Goal: Task Accomplishment & Management: Complete application form

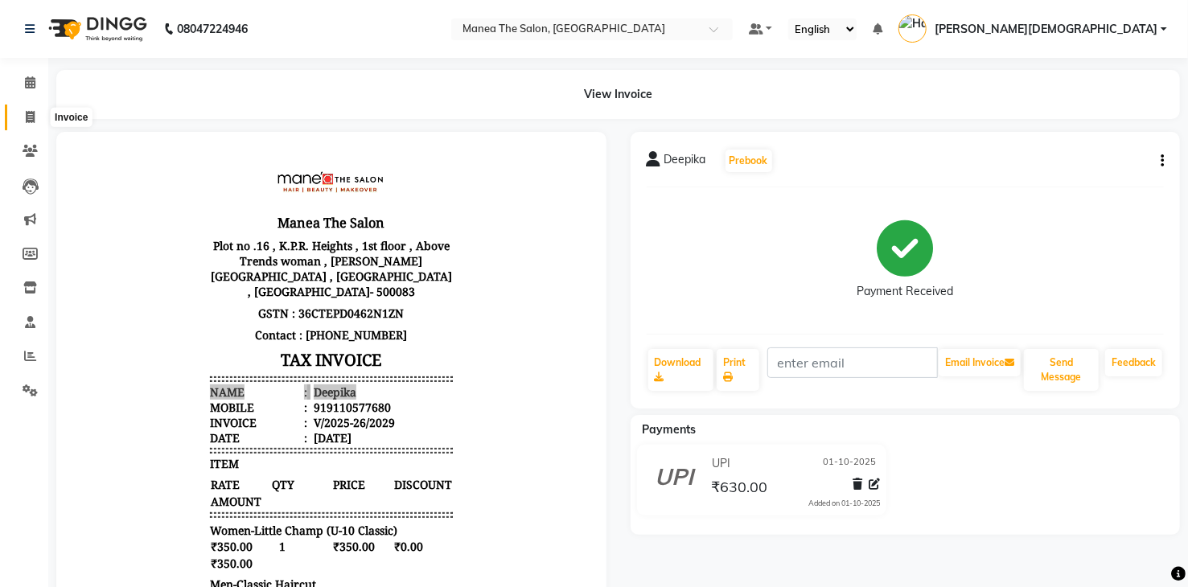
click at [27, 121] on icon at bounding box center [30, 117] width 9 height 12
select select "service"
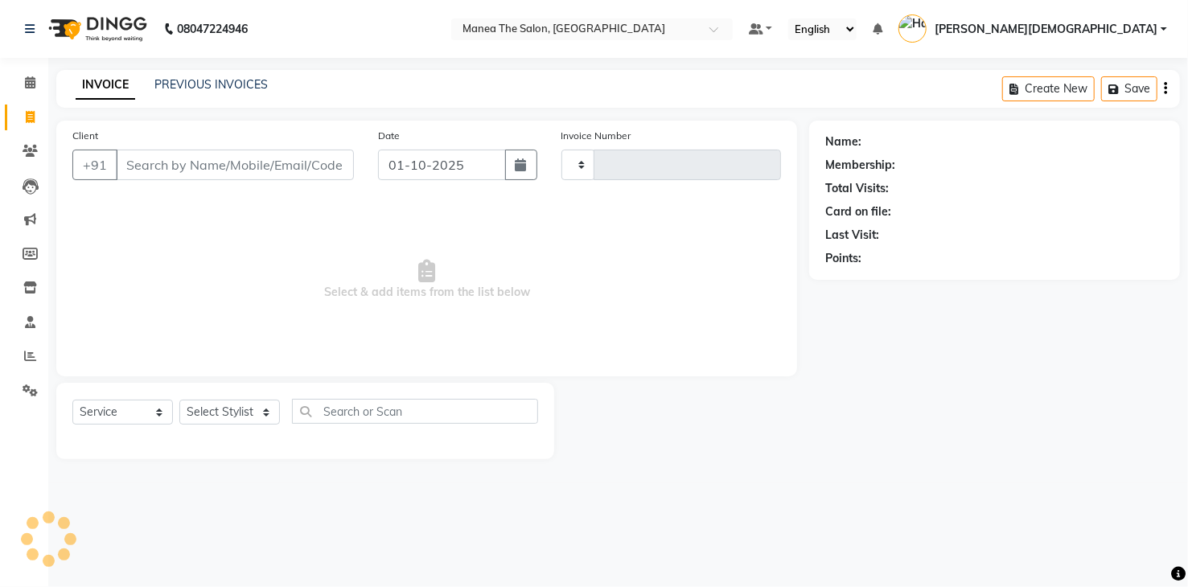
type input "2033"
select select "5481"
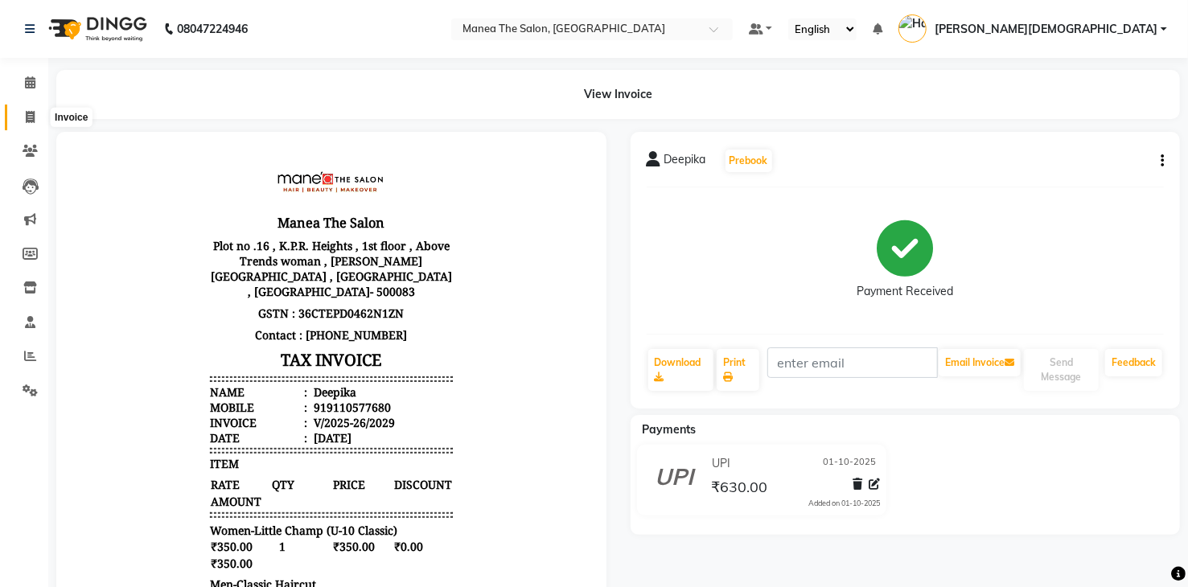
click at [32, 113] on icon at bounding box center [30, 117] width 9 height 12
select select "5481"
select select "service"
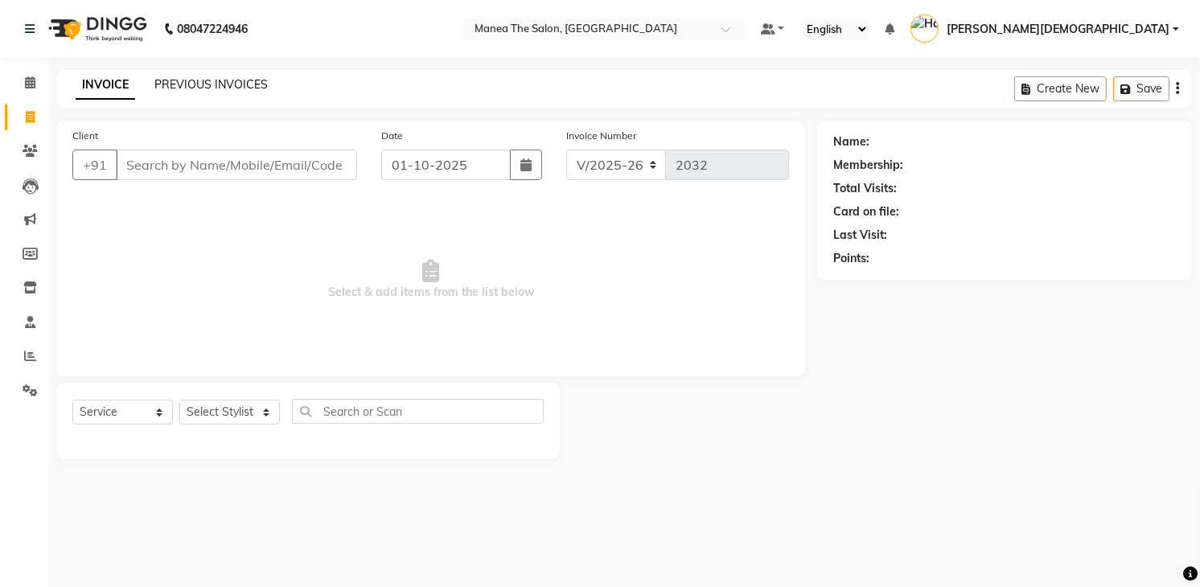
click at [230, 83] on link "PREVIOUS INVOICES" at bounding box center [210, 84] width 113 height 14
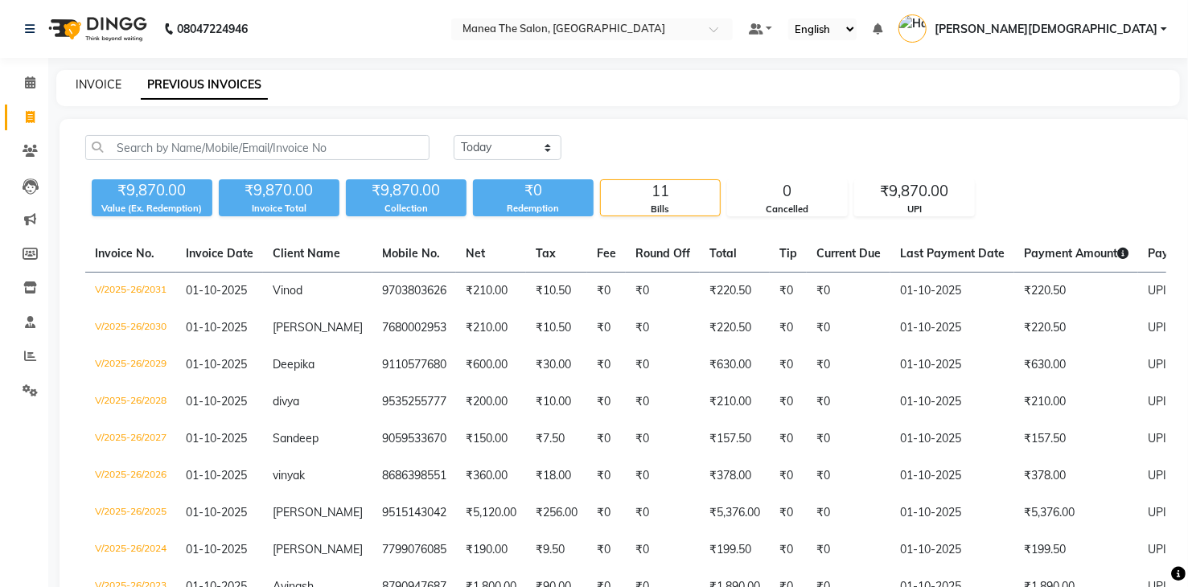
click at [109, 87] on link "INVOICE" at bounding box center [99, 84] width 46 height 14
select select "service"
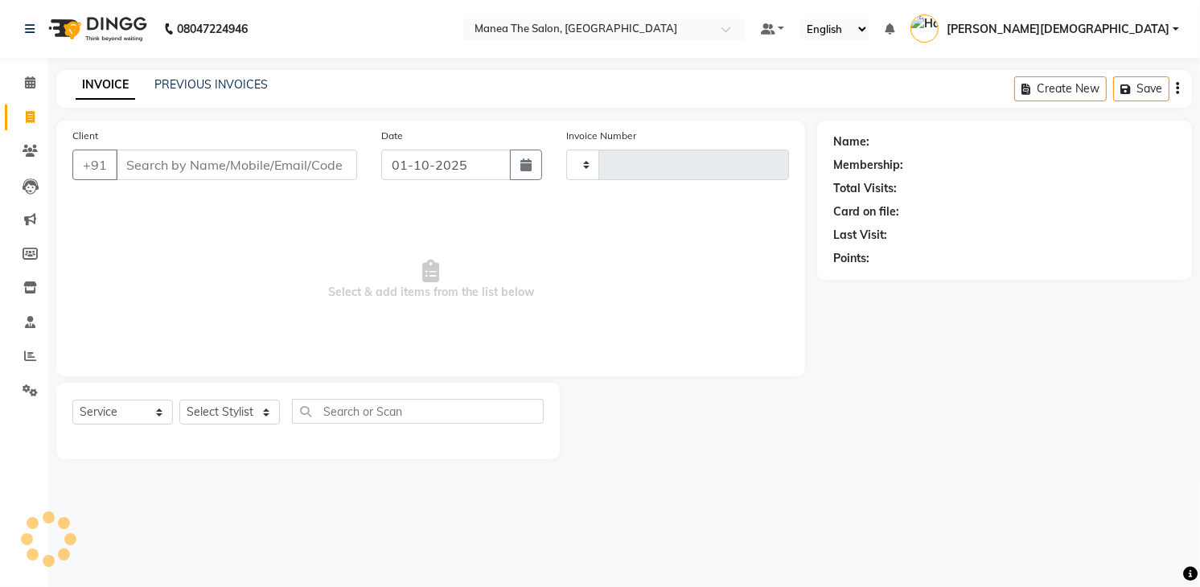
type input "2032"
select select "5481"
click at [245, 410] on select "Select Stylist Mamatha Pooja Renuka Sameer khan Shakeer Shanu Shravanthi" at bounding box center [229, 412] width 101 height 25
select select "84828"
click at [179, 400] on select "Select Stylist Mamatha Pooja Renuka Sameer khan Shakeer Shanu Shravanthi" at bounding box center [229, 412] width 101 height 25
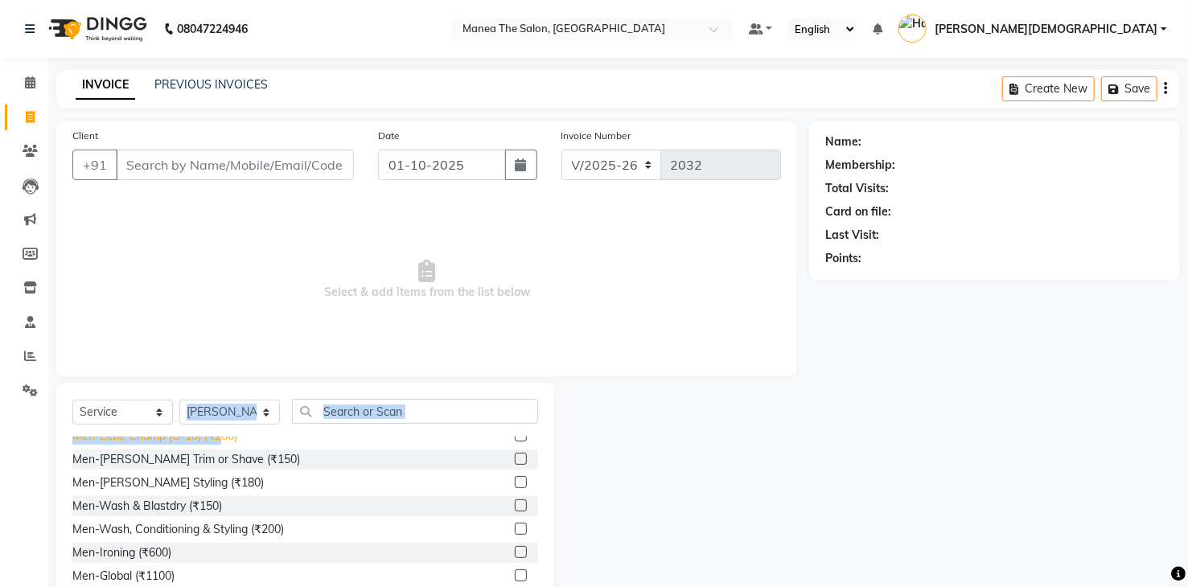
scroll to position [5, 0]
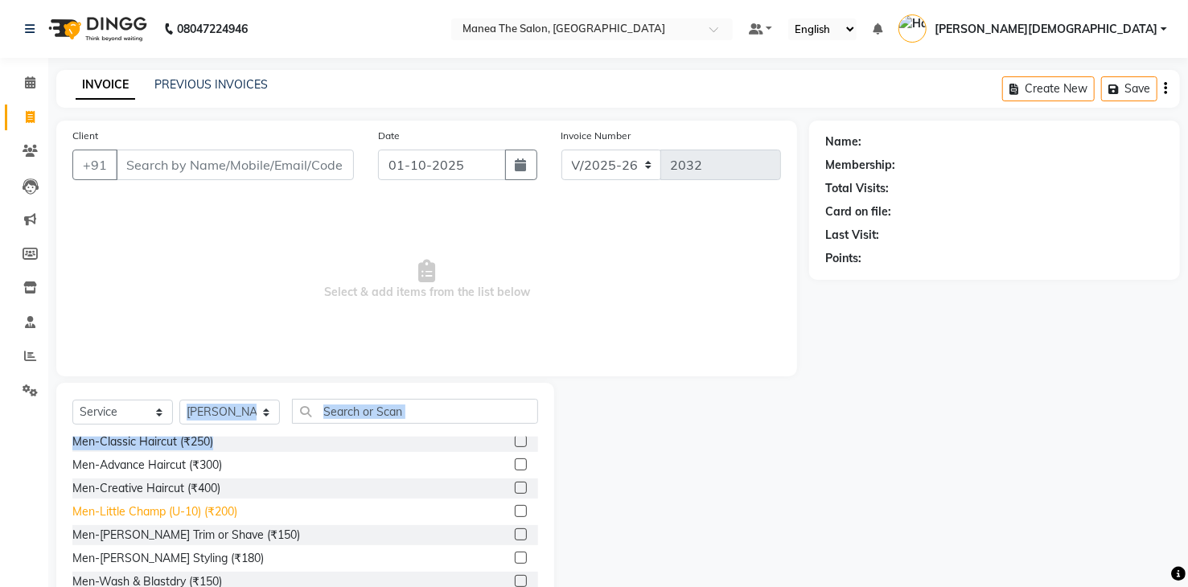
click at [221, 436] on div "Select Service Product Membership Package Voucher Prepaid Gift Card Select Styl…" at bounding box center [305, 501] width 498 height 237
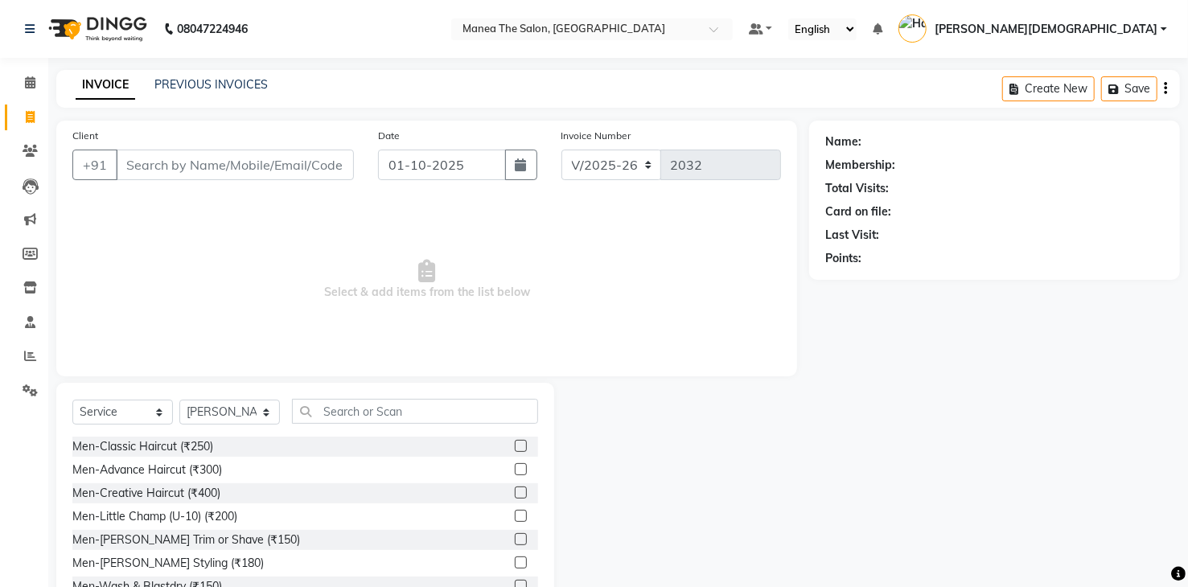
click at [672, 425] on div at bounding box center [681, 501] width 255 height 237
click at [200, 521] on div "Men-Little Champ (U-10) (₹200)" at bounding box center [154, 516] width 165 height 17
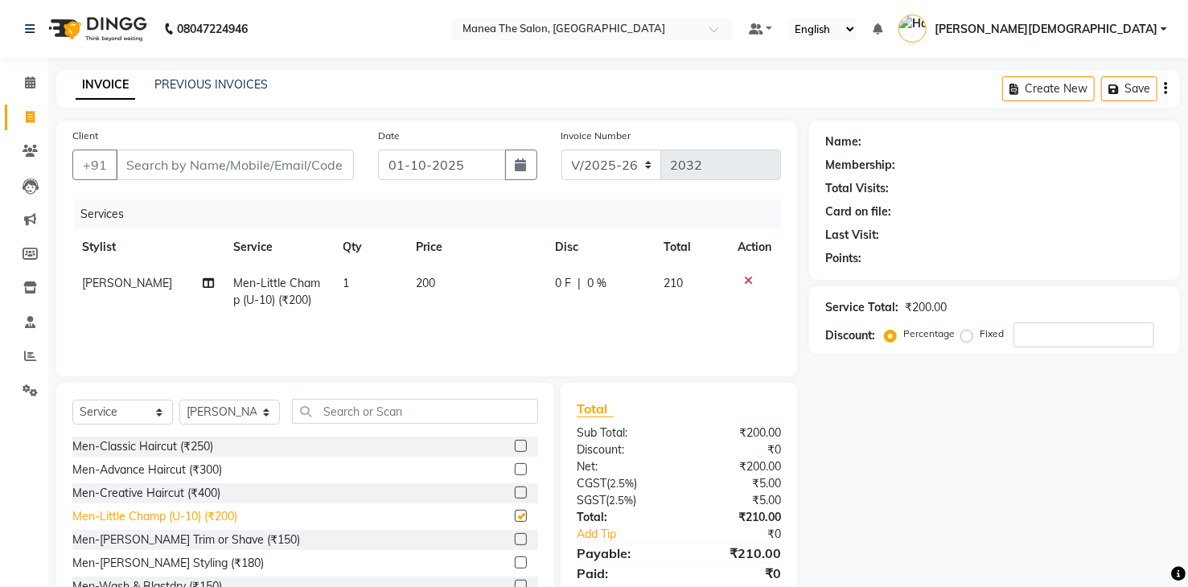
checkbox input "false"
click at [459, 288] on td "200" at bounding box center [476, 291] width 140 height 53
select select "84828"
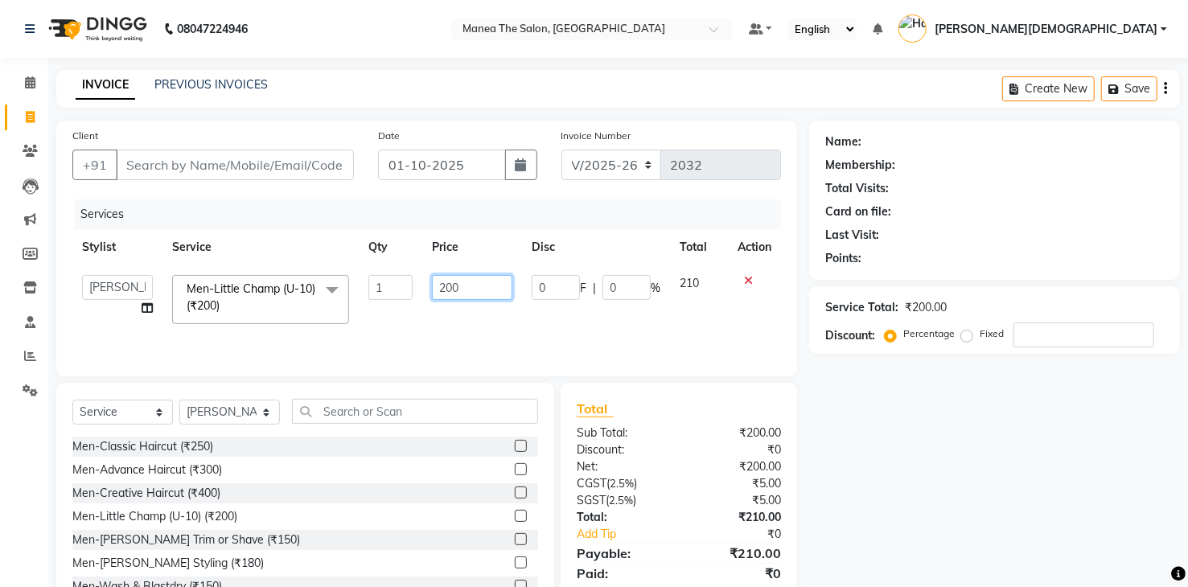
click at [503, 287] on input "200" at bounding box center [472, 287] width 80 height 25
click at [503, 289] on input "200" at bounding box center [472, 287] width 80 height 25
click at [750, 281] on icon at bounding box center [748, 280] width 9 height 11
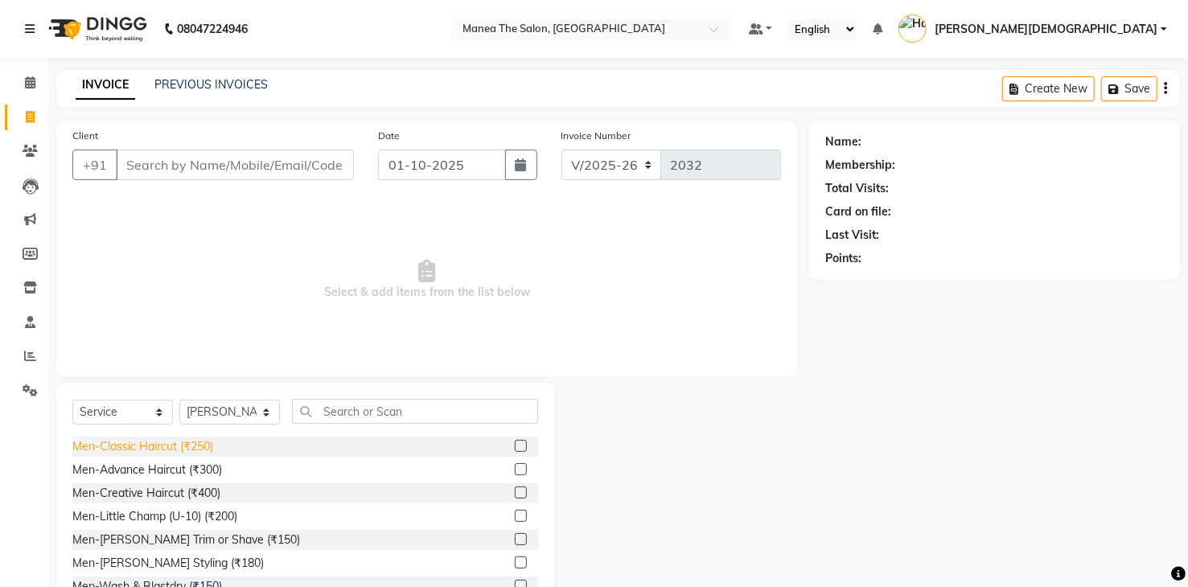
click at [191, 451] on div "Men-Classic Haircut (₹250)" at bounding box center [142, 446] width 141 height 17
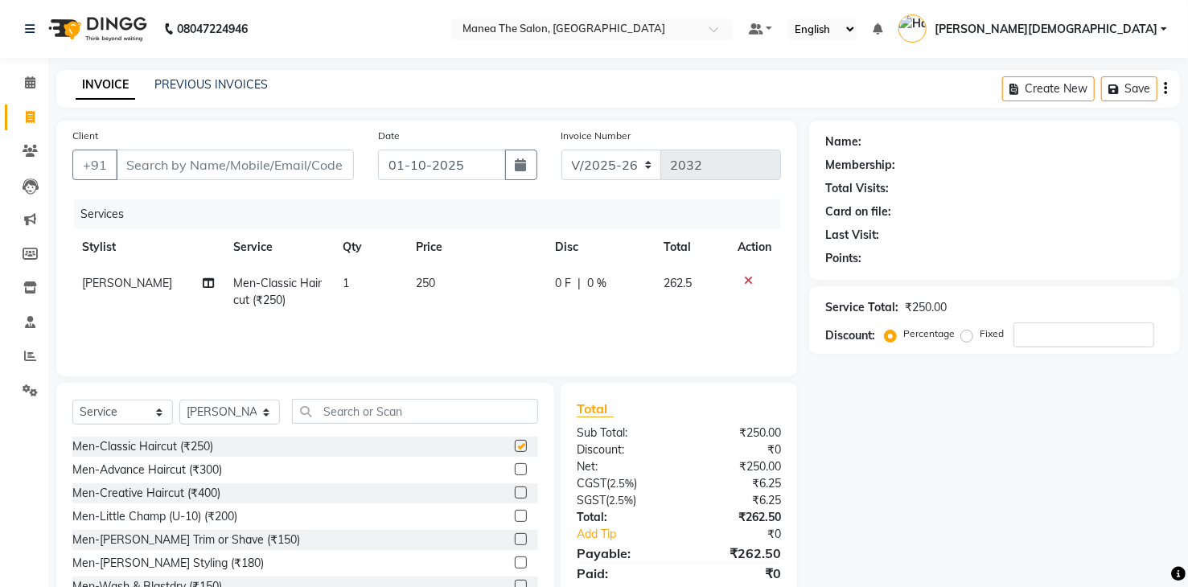
checkbox input "false"
click at [330, 167] on input "Client" at bounding box center [235, 165] width 238 height 31
click at [438, 283] on td "250" at bounding box center [476, 291] width 140 height 53
select select "84828"
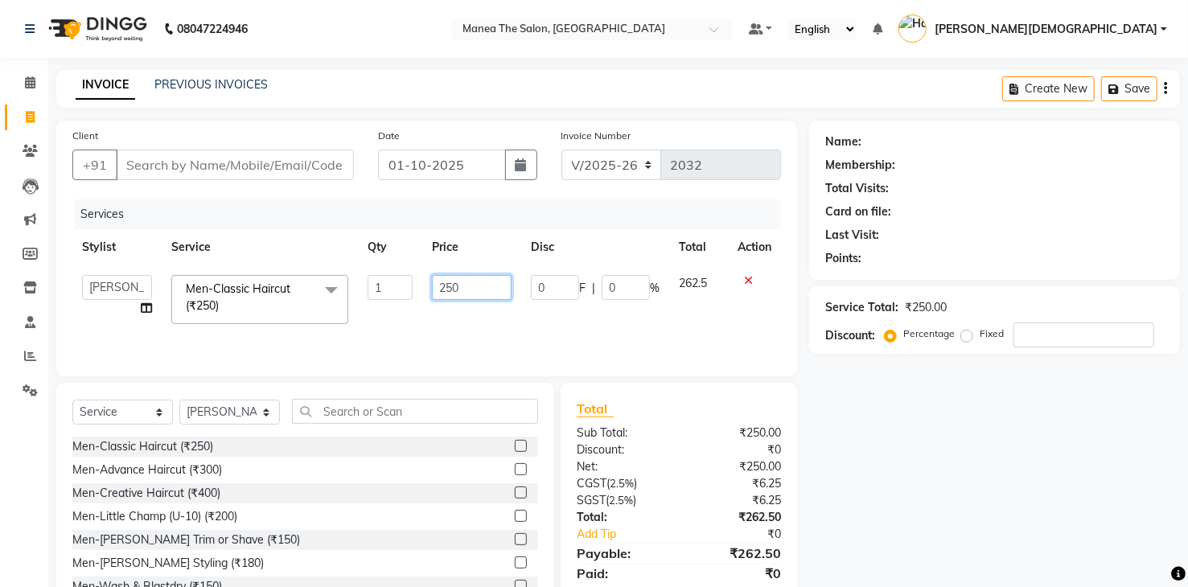
click at [480, 287] on input "250" at bounding box center [472, 287] width 80 height 25
type input "210"
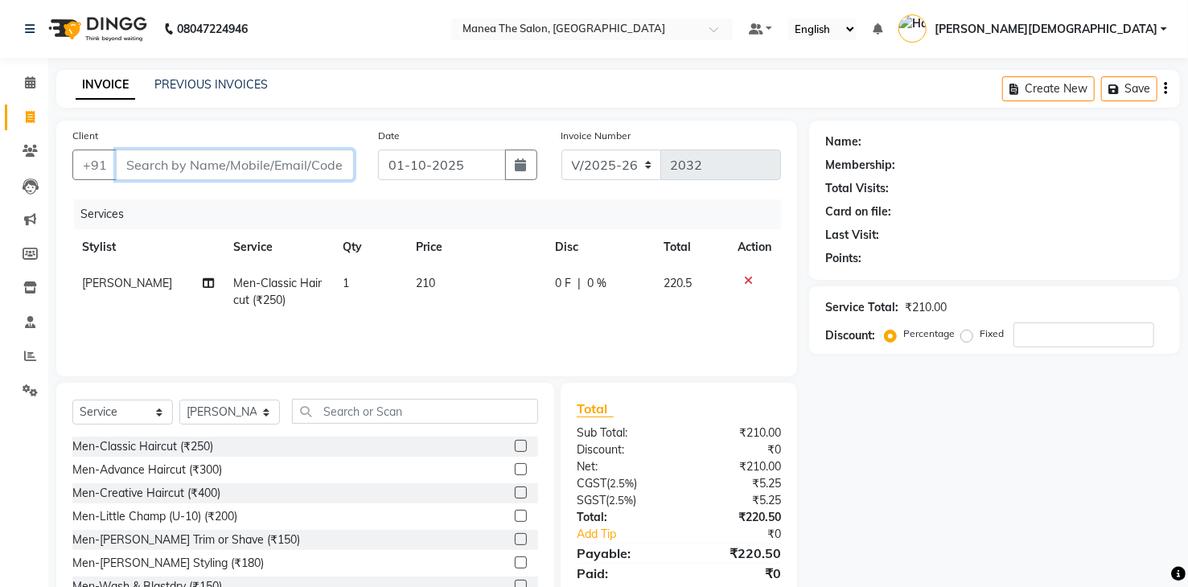
click at [304, 167] on input "Client" at bounding box center [235, 165] width 238 height 31
type input "9"
type input "0"
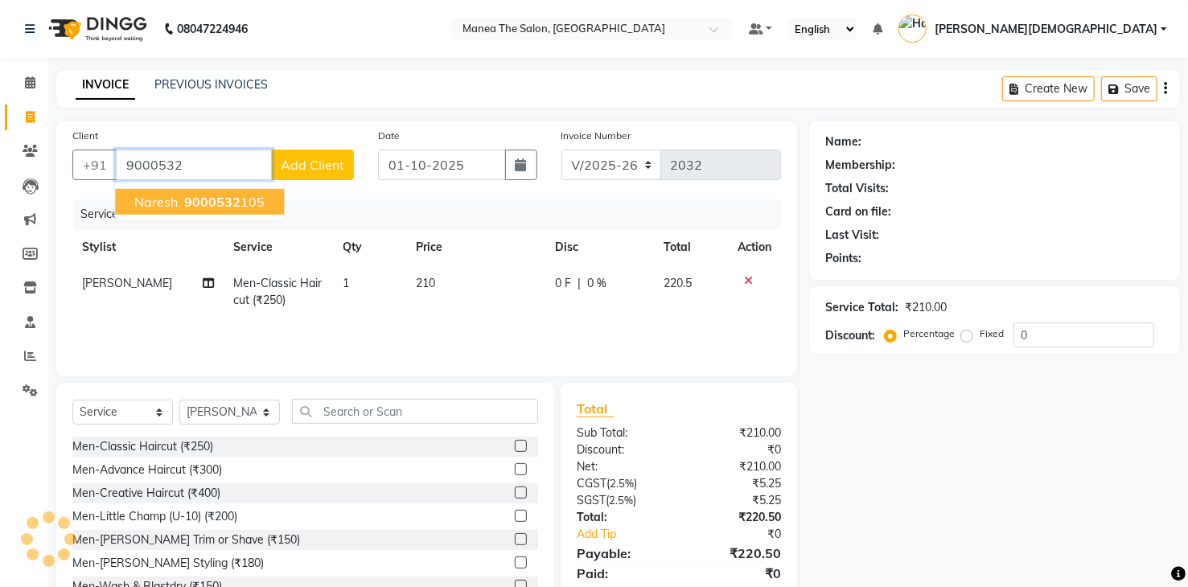
click at [248, 203] on ngb-highlight "9000532 105" at bounding box center [223, 202] width 84 height 16
type input "9000532105"
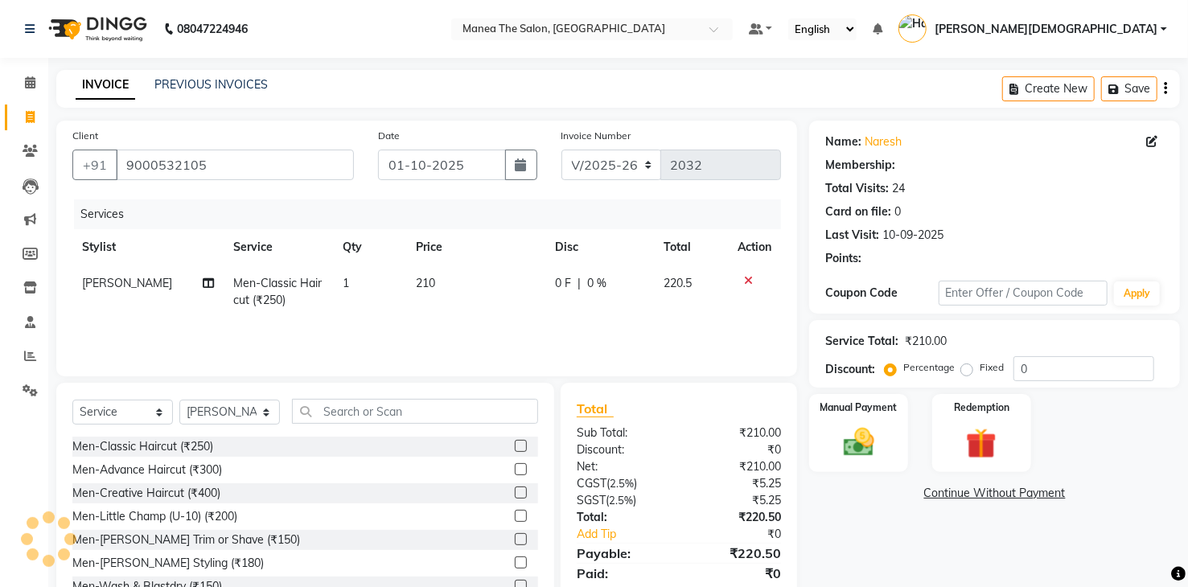
scroll to position [57, 0]
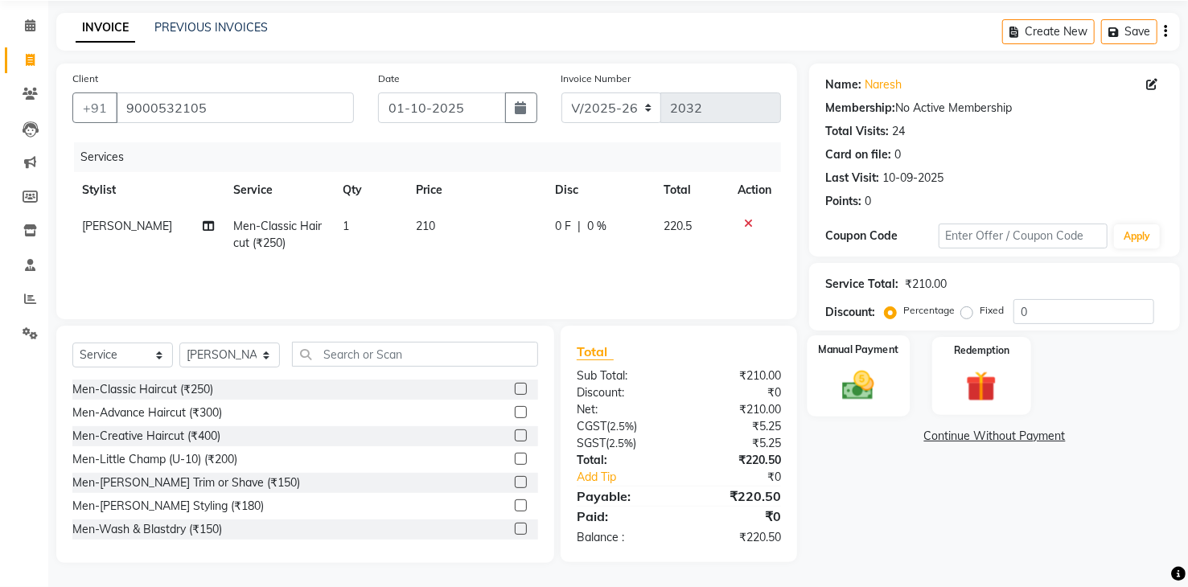
click at [865, 377] on img at bounding box center [858, 386] width 51 height 37
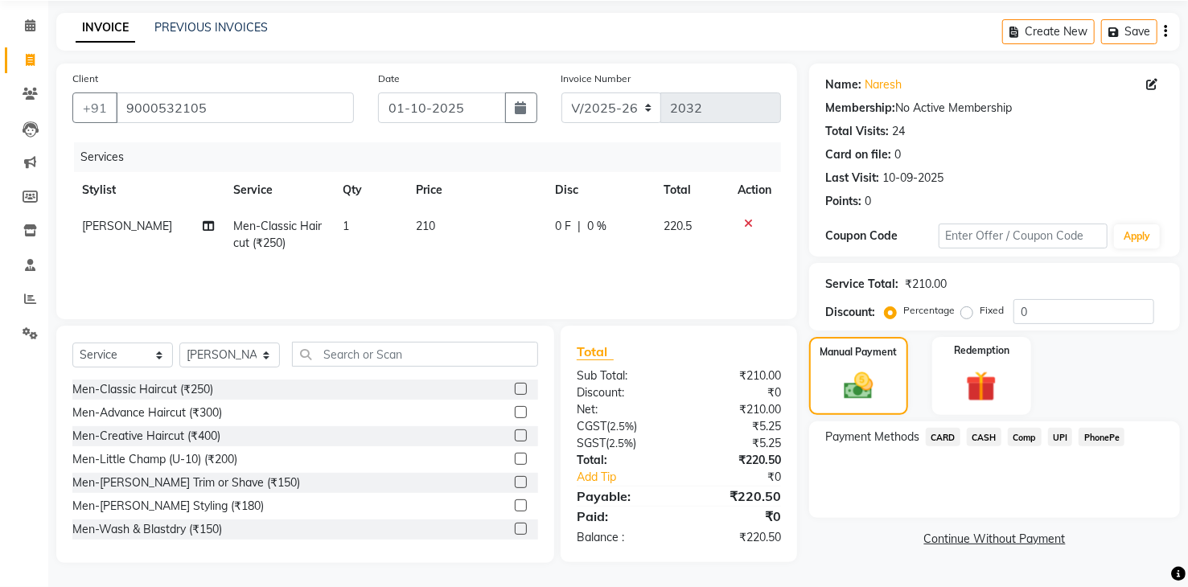
click at [940, 438] on span "CARD" at bounding box center [943, 437] width 35 height 19
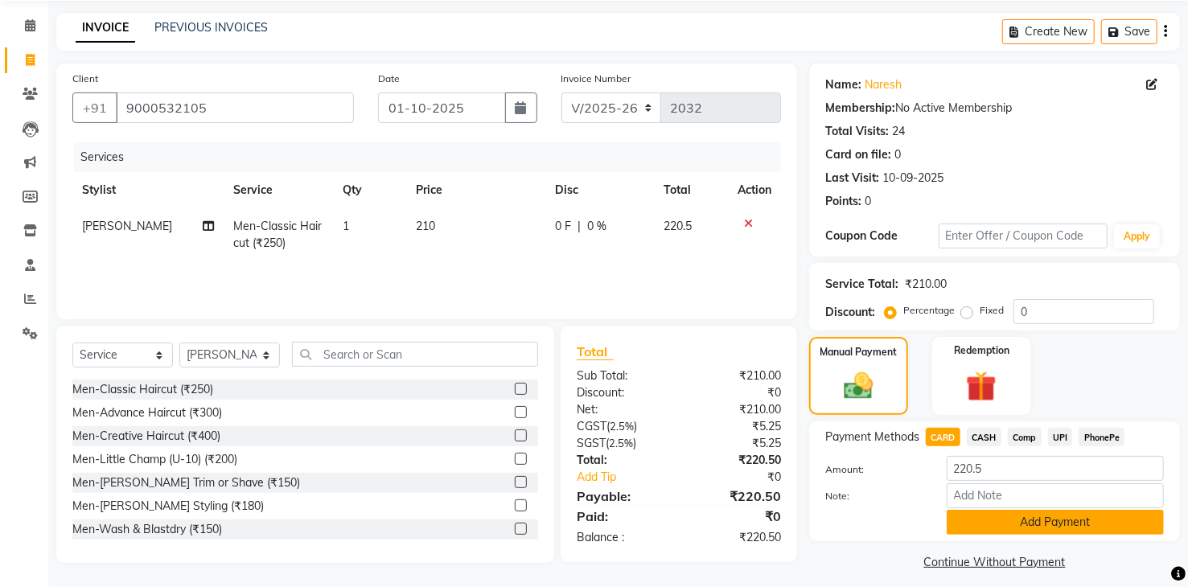
click at [997, 529] on button "Add Payment" at bounding box center [1055, 522] width 217 height 25
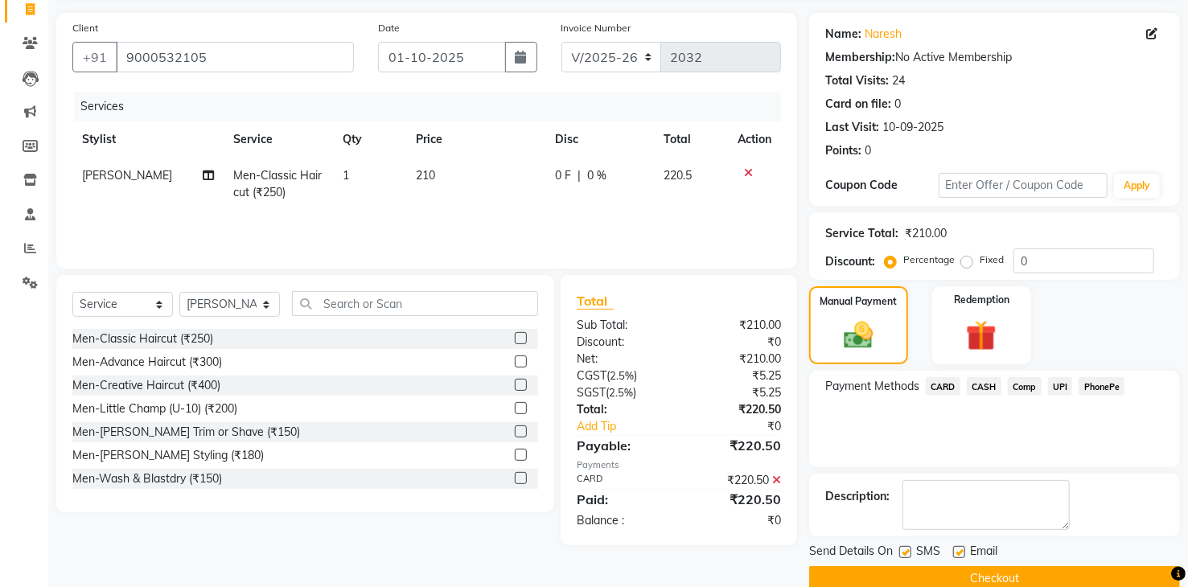
scroll to position [134, 0]
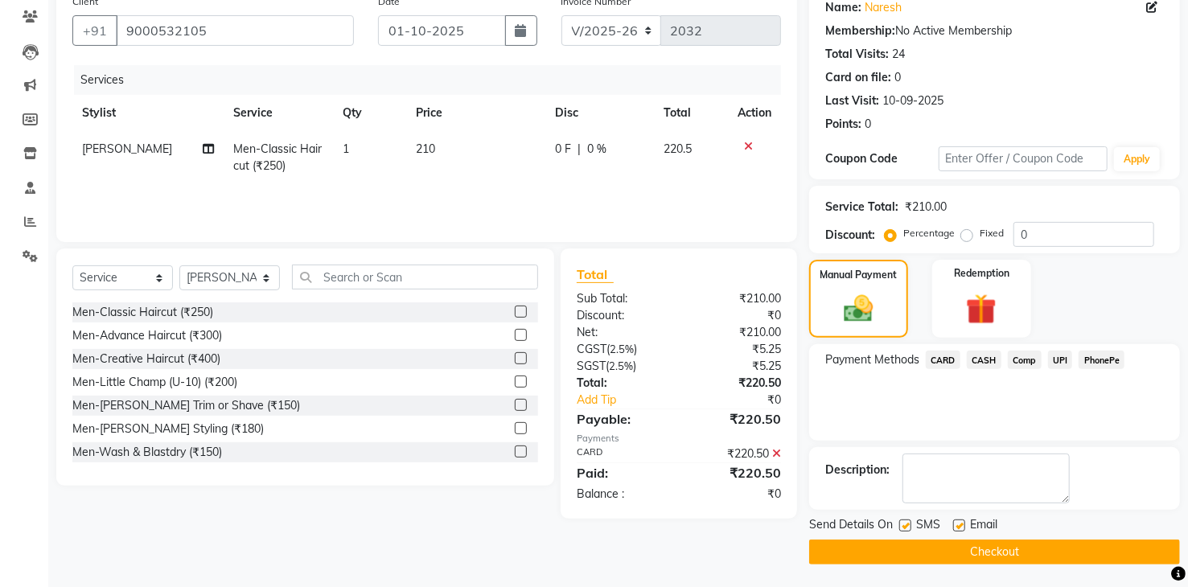
click at [1003, 544] on button "Checkout" at bounding box center [994, 552] width 371 height 25
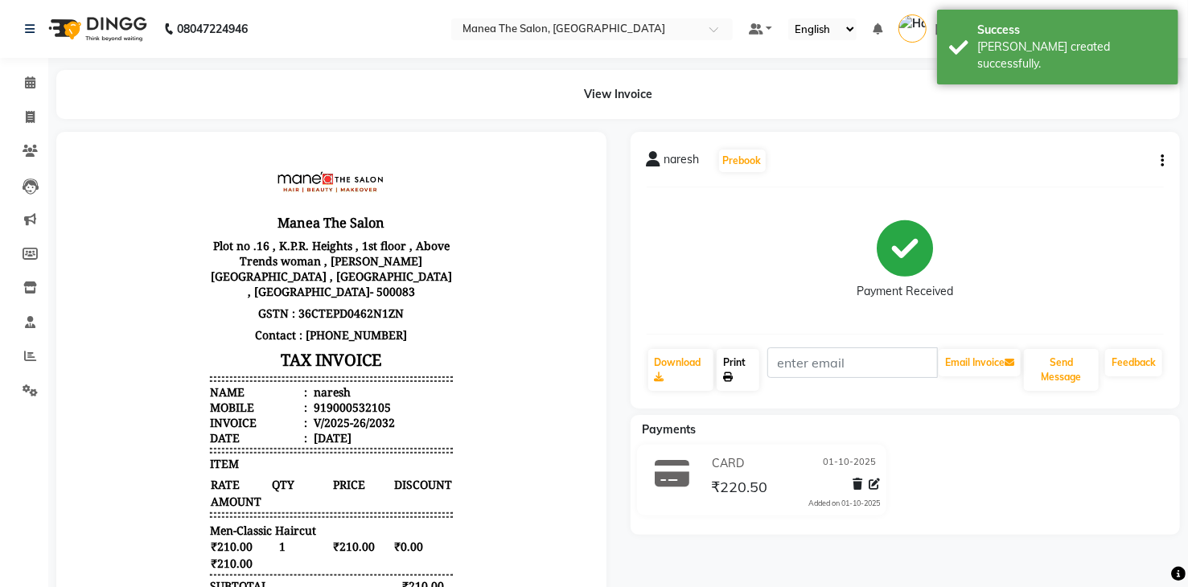
click at [725, 362] on link "Print" at bounding box center [738, 370] width 43 height 42
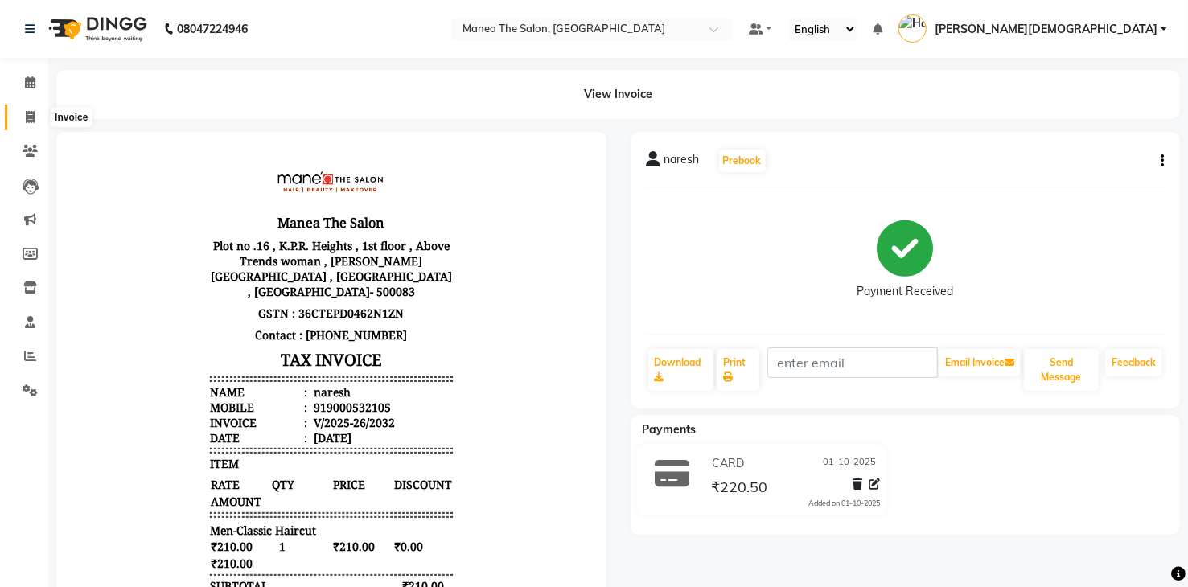
click at [31, 120] on icon at bounding box center [30, 117] width 9 height 12
select select "service"
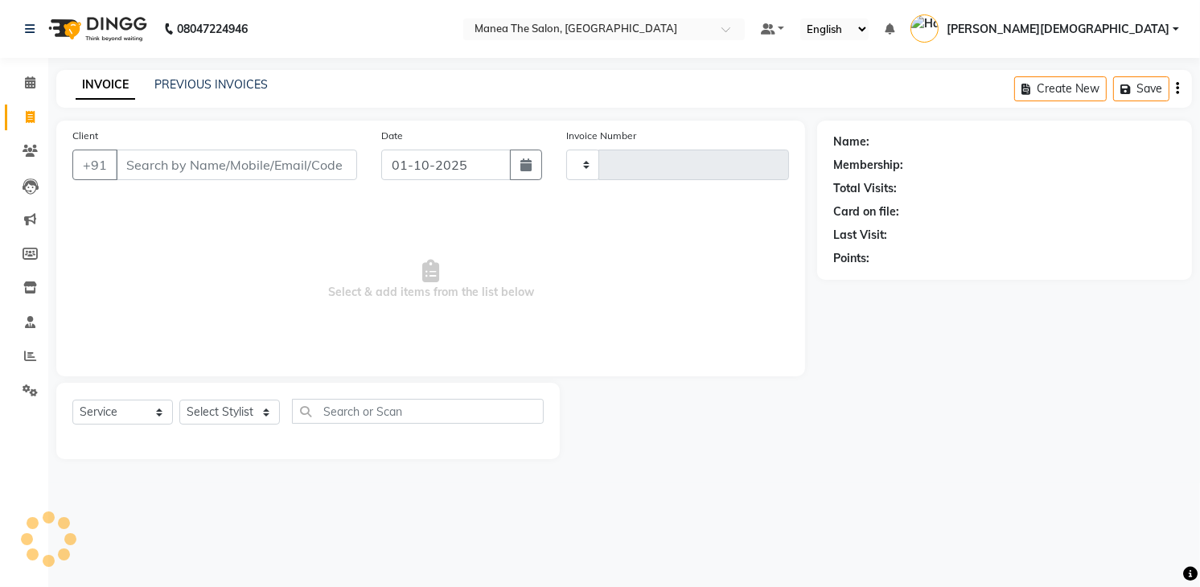
type input "2033"
select select "5481"
click at [205, 89] on link "PREVIOUS INVOICES" at bounding box center [210, 84] width 113 height 14
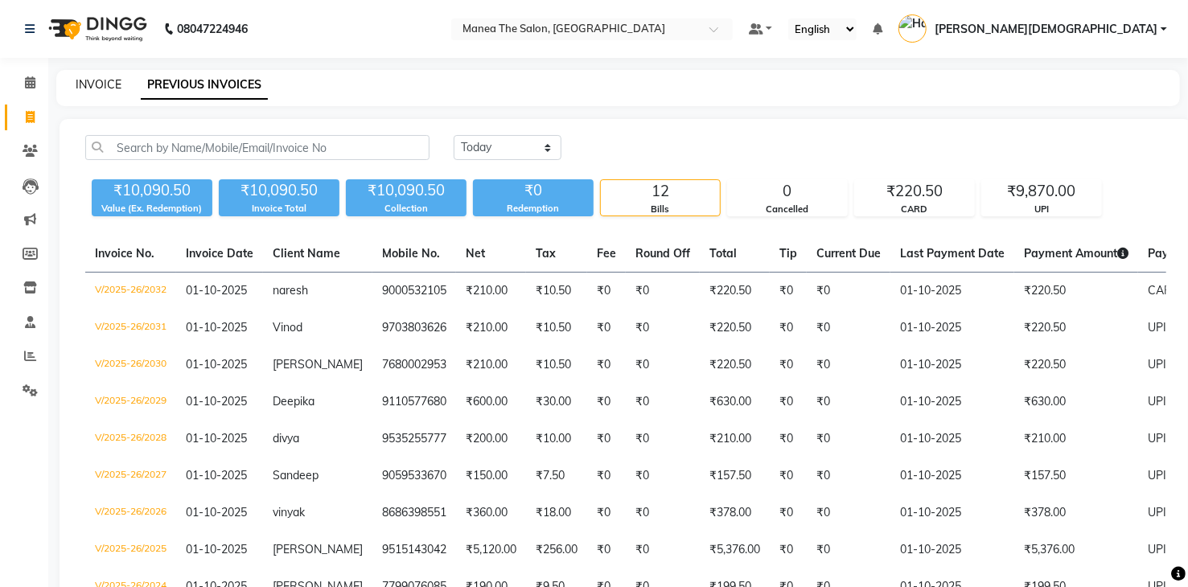
click at [86, 83] on link "INVOICE" at bounding box center [99, 84] width 46 height 14
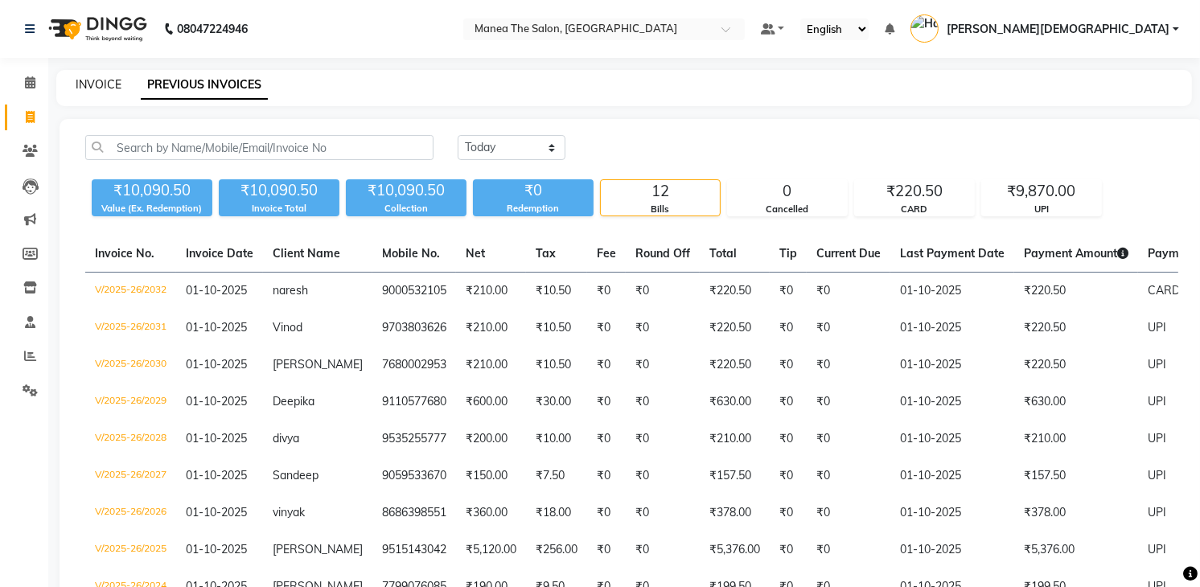
select select "5481"
select select "service"
